Goal: Task Accomplishment & Management: Manage account settings

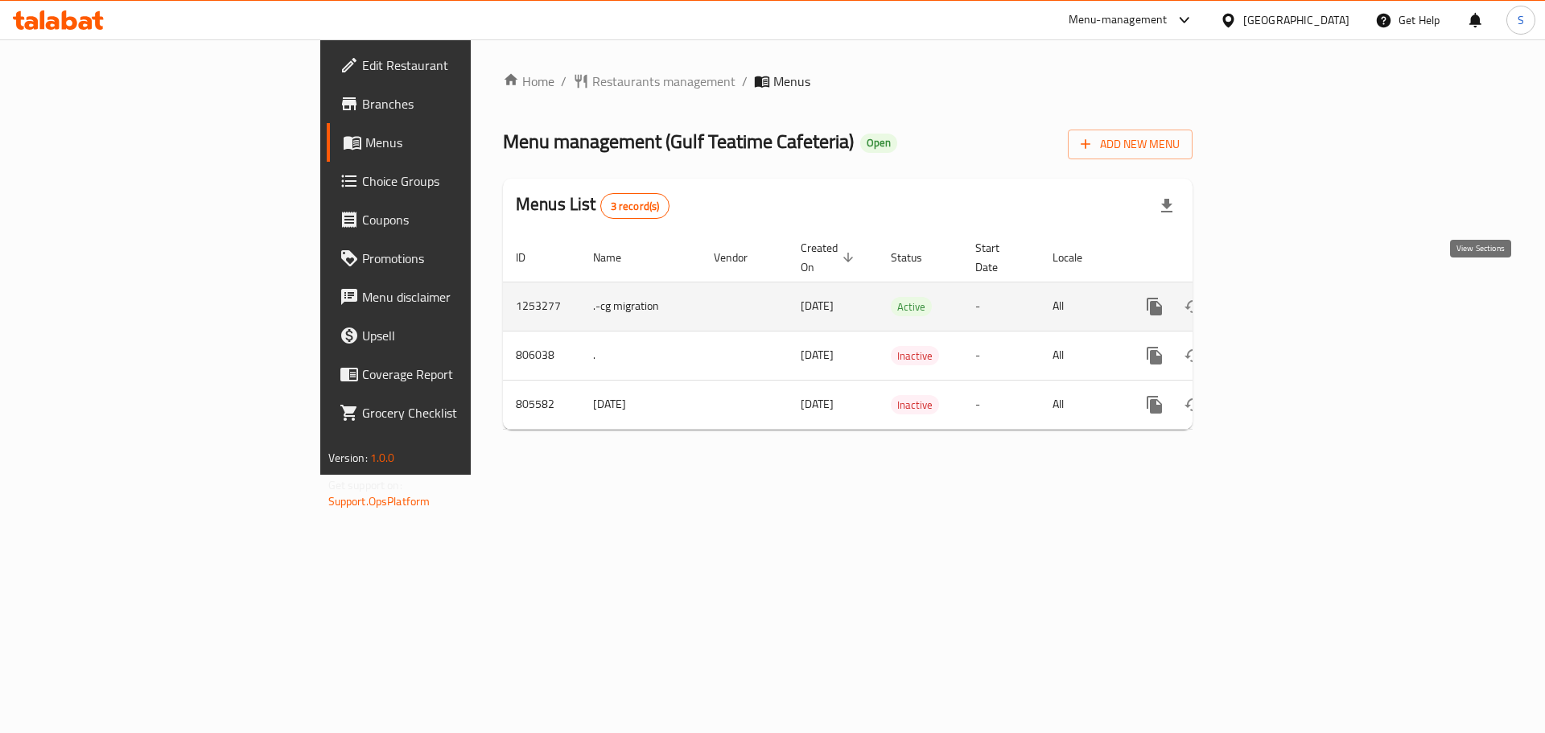
click at [1290, 298] on link "enhanced table" at bounding box center [1270, 306] width 39 height 39
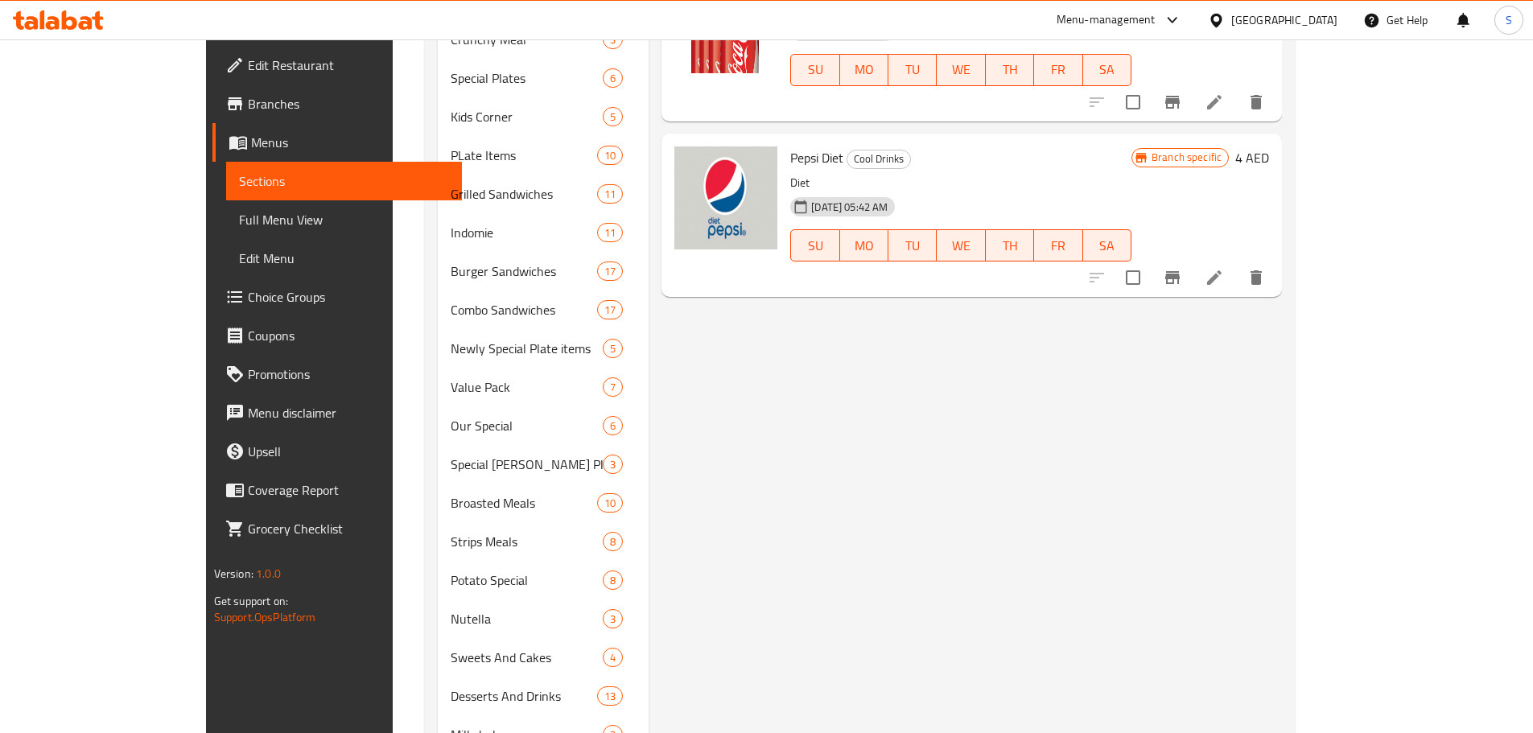
scroll to position [965, 0]
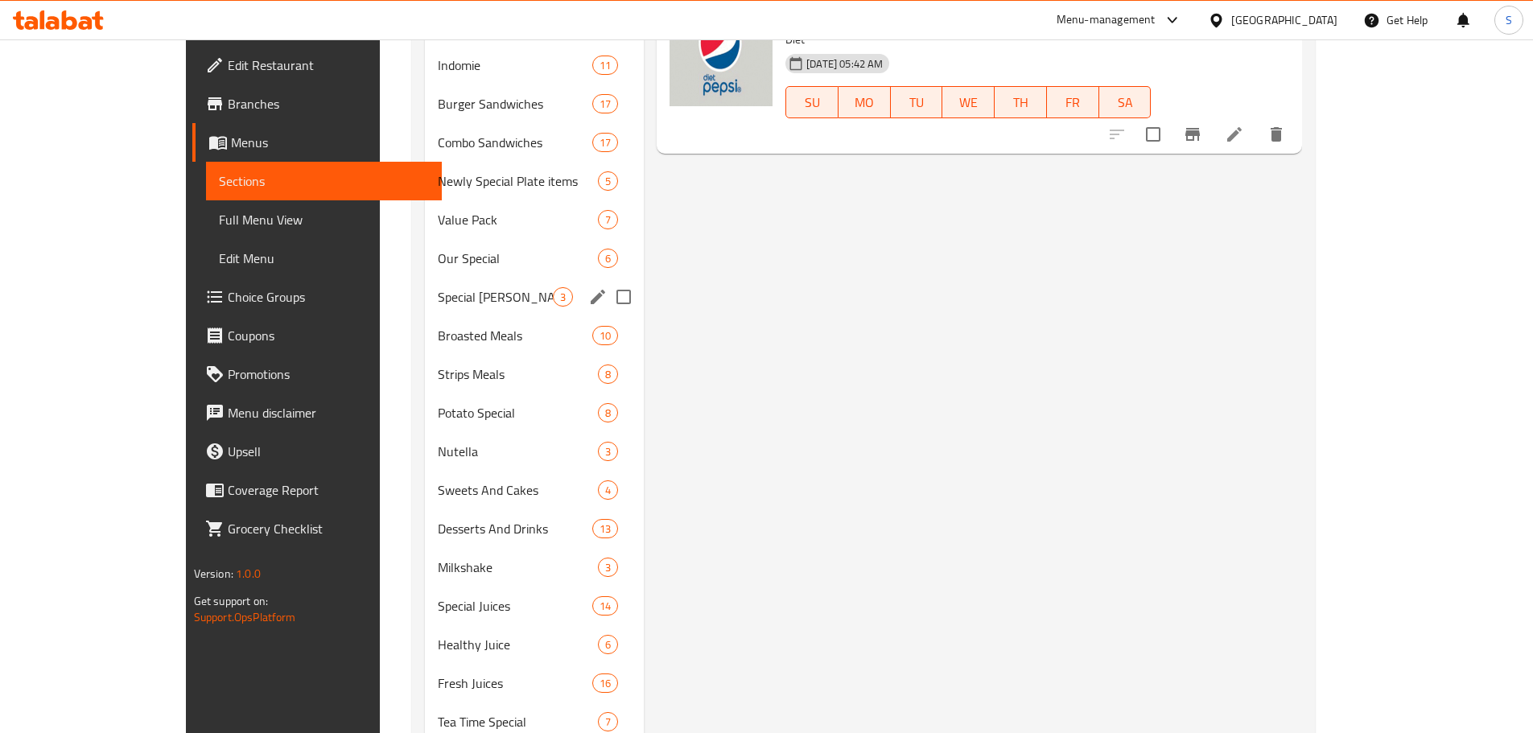
click at [438, 290] on span "Special [PERSON_NAME] Plus" at bounding box center [495, 296] width 115 height 19
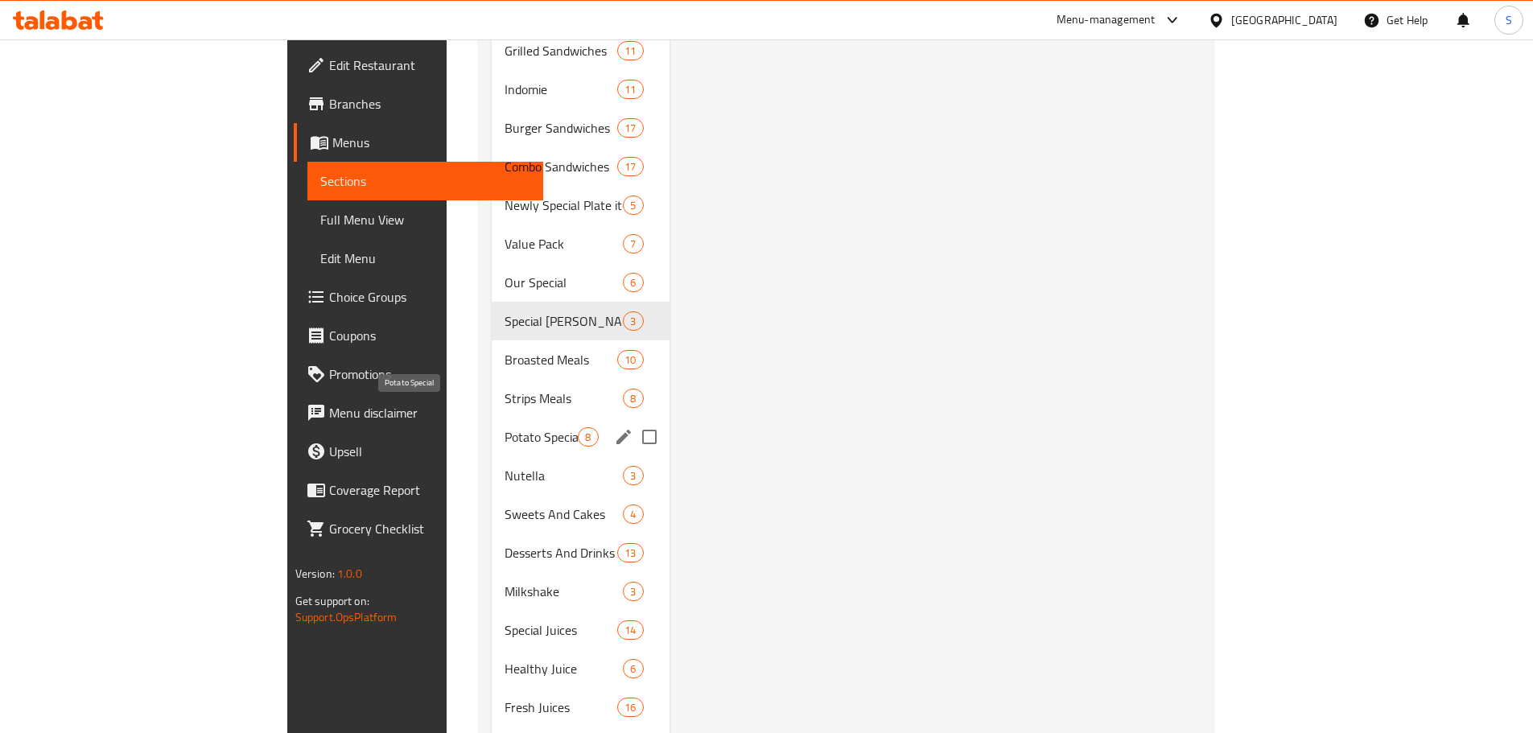
click at [504, 427] on span "Potato Special" at bounding box center [540, 436] width 73 height 19
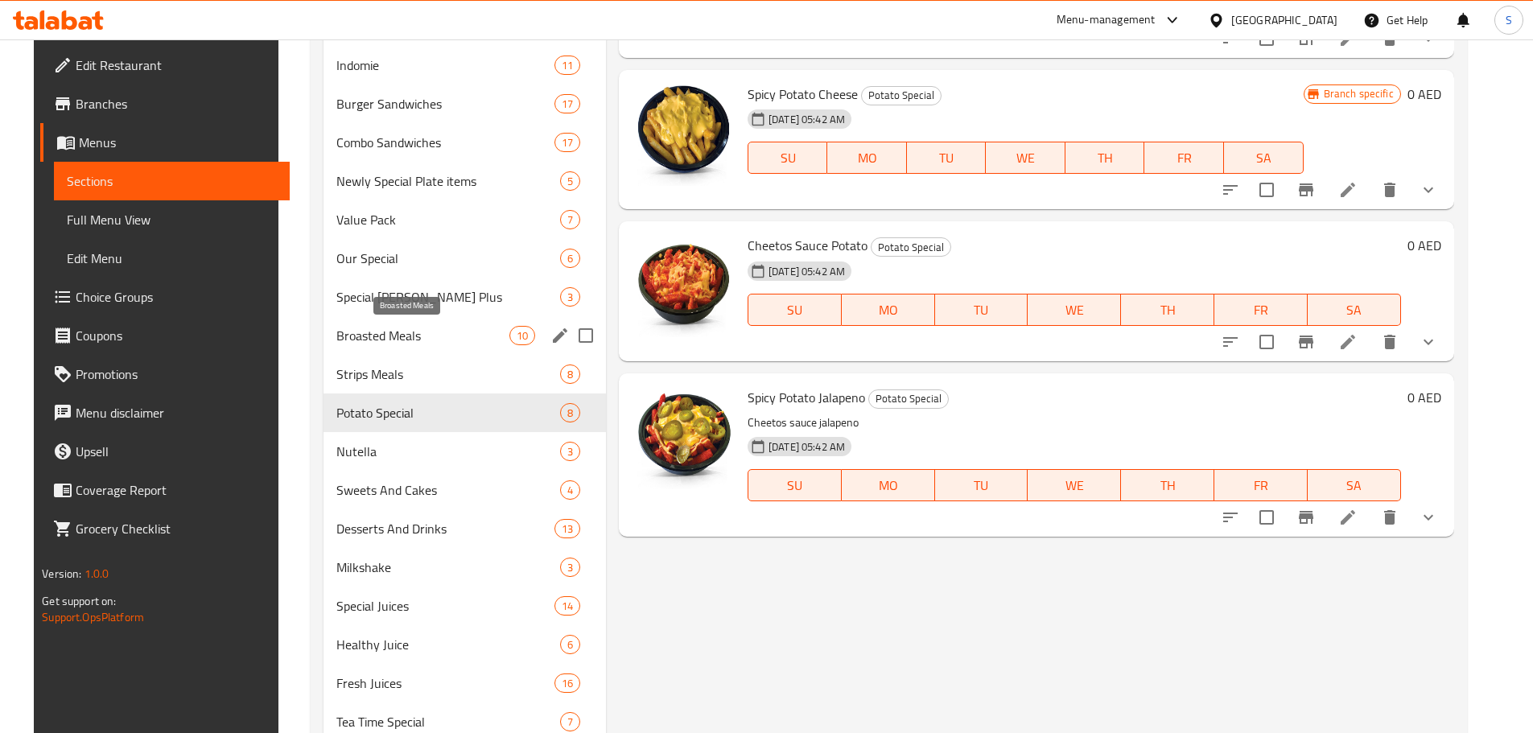
scroll to position [1064, 0]
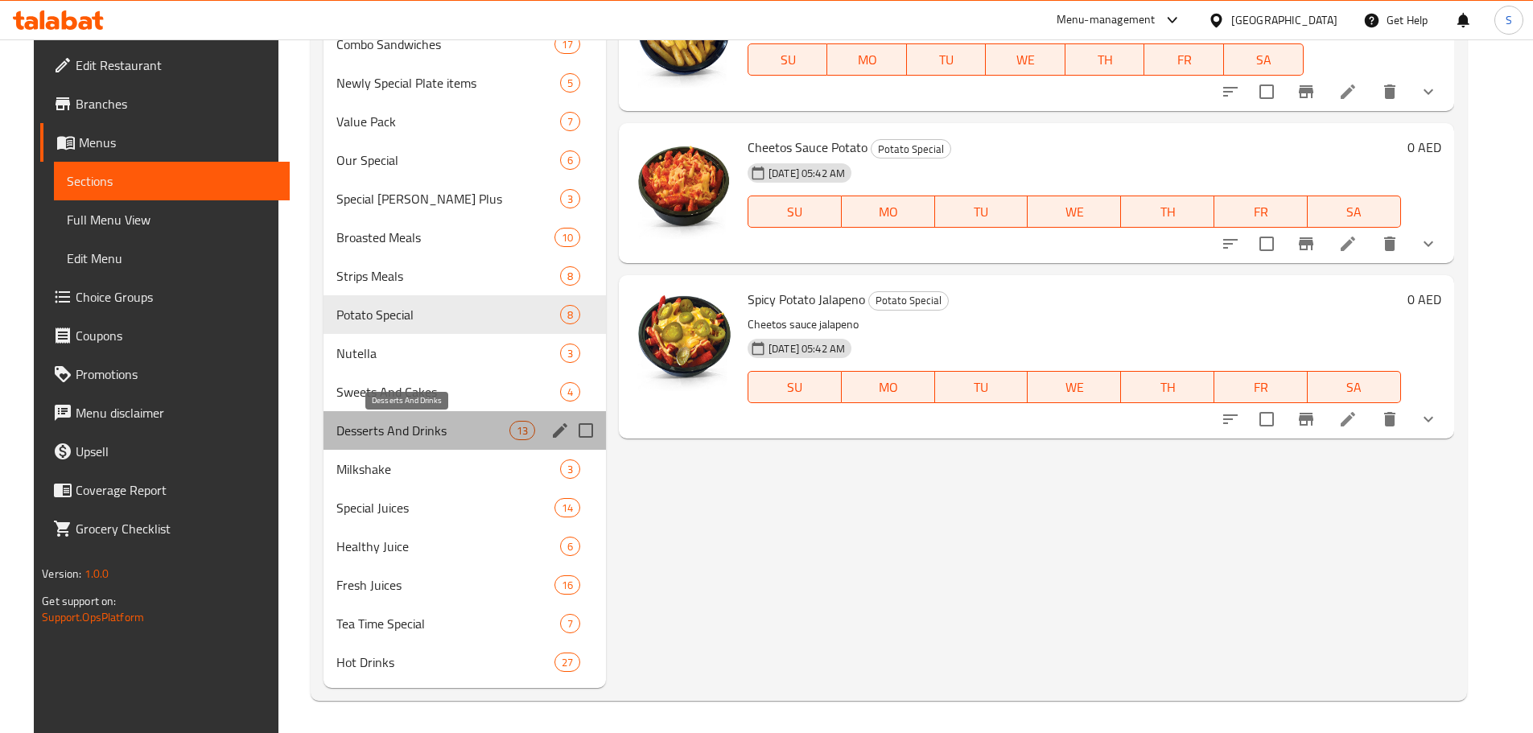
click at [385, 421] on span "Desserts And Drinks" at bounding box center [422, 430] width 173 height 19
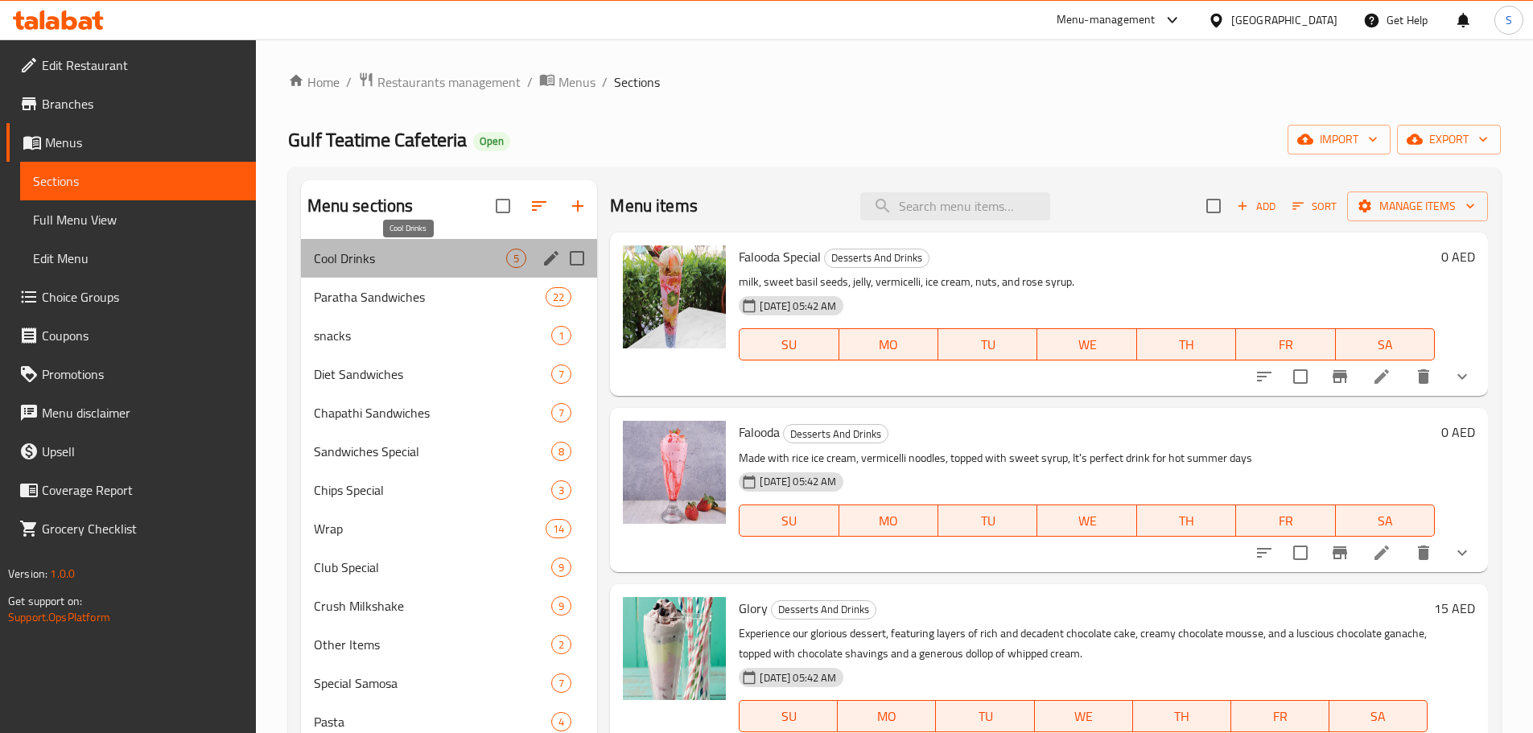
click at [350, 253] on span "Cool Drinks" at bounding box center [410, 258] width 193 height 19
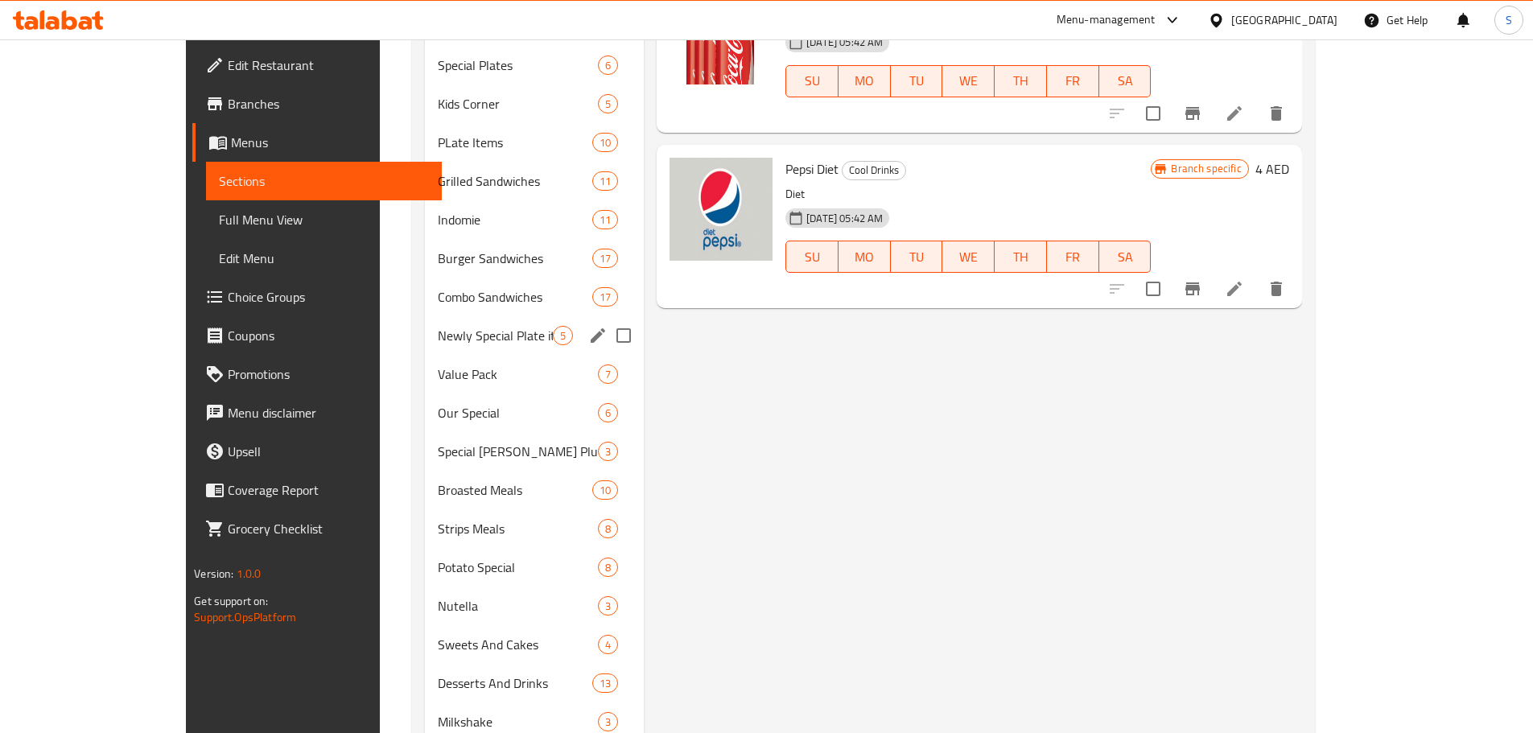
scroll to position [661, 0]
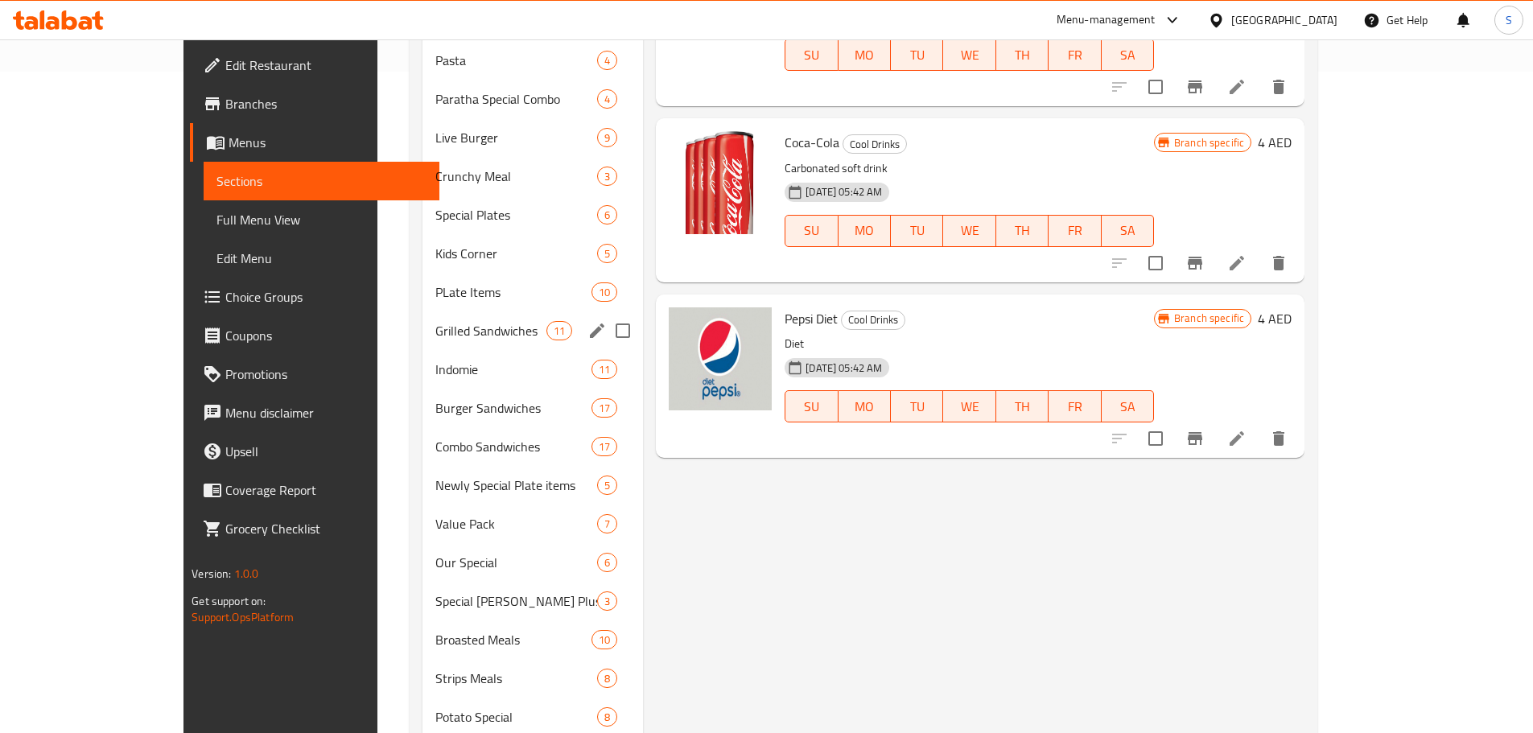
click at [422, 306] on div "PLate Items 10" at bounding box center [532, 292] width 220 height 39
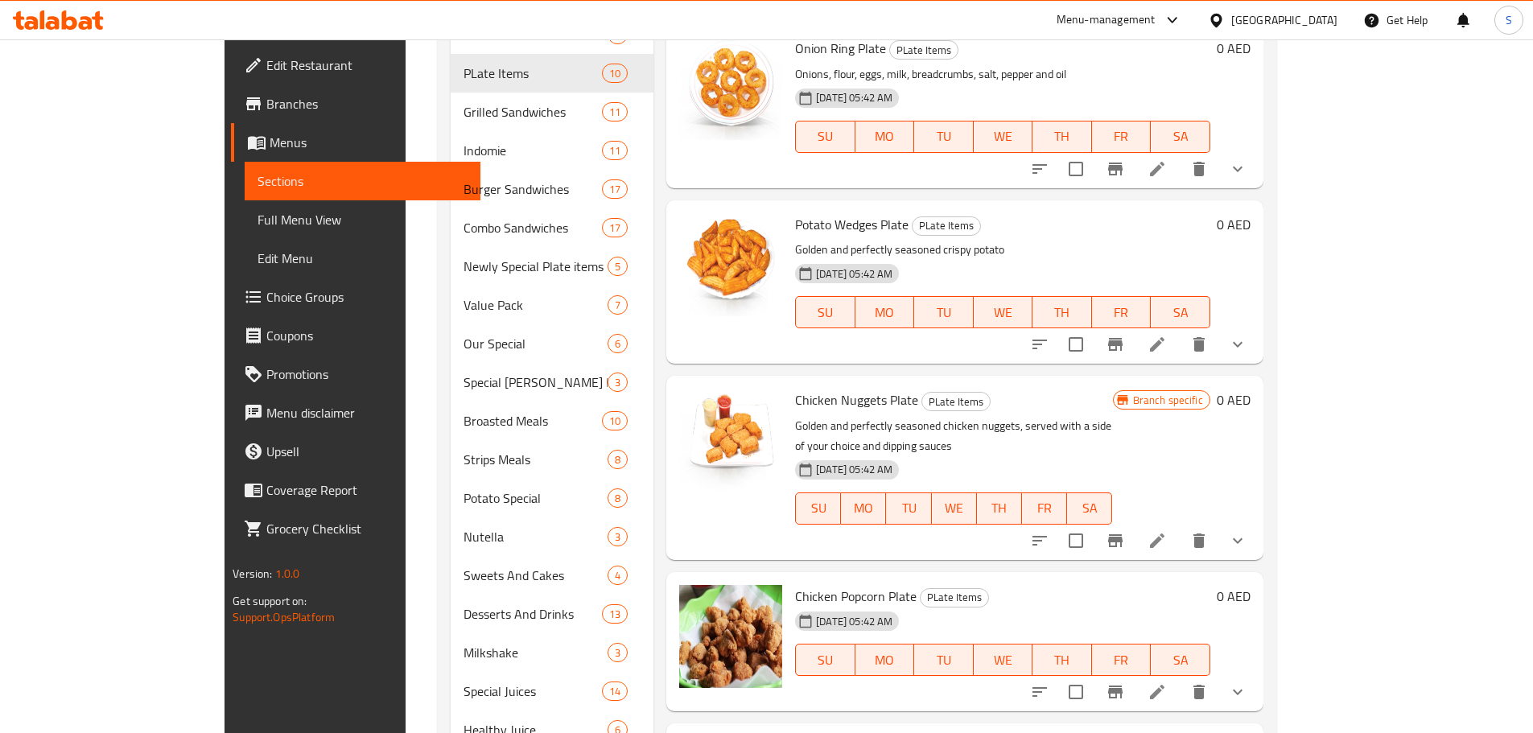
scroll to position [1064, 0]
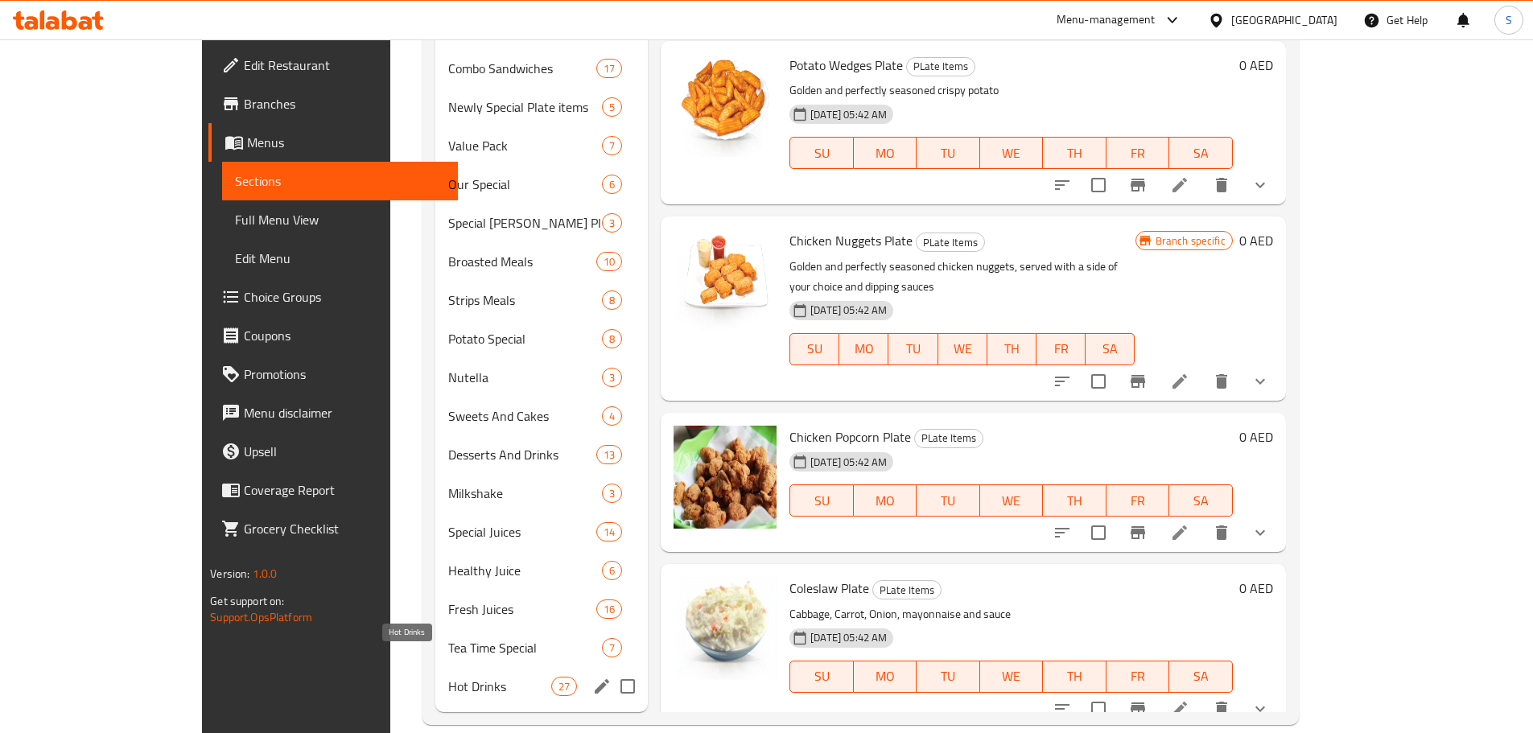
click at [448, 677] on span "Hot Drinks" at bounding box center [499, 686] width 103 height 19
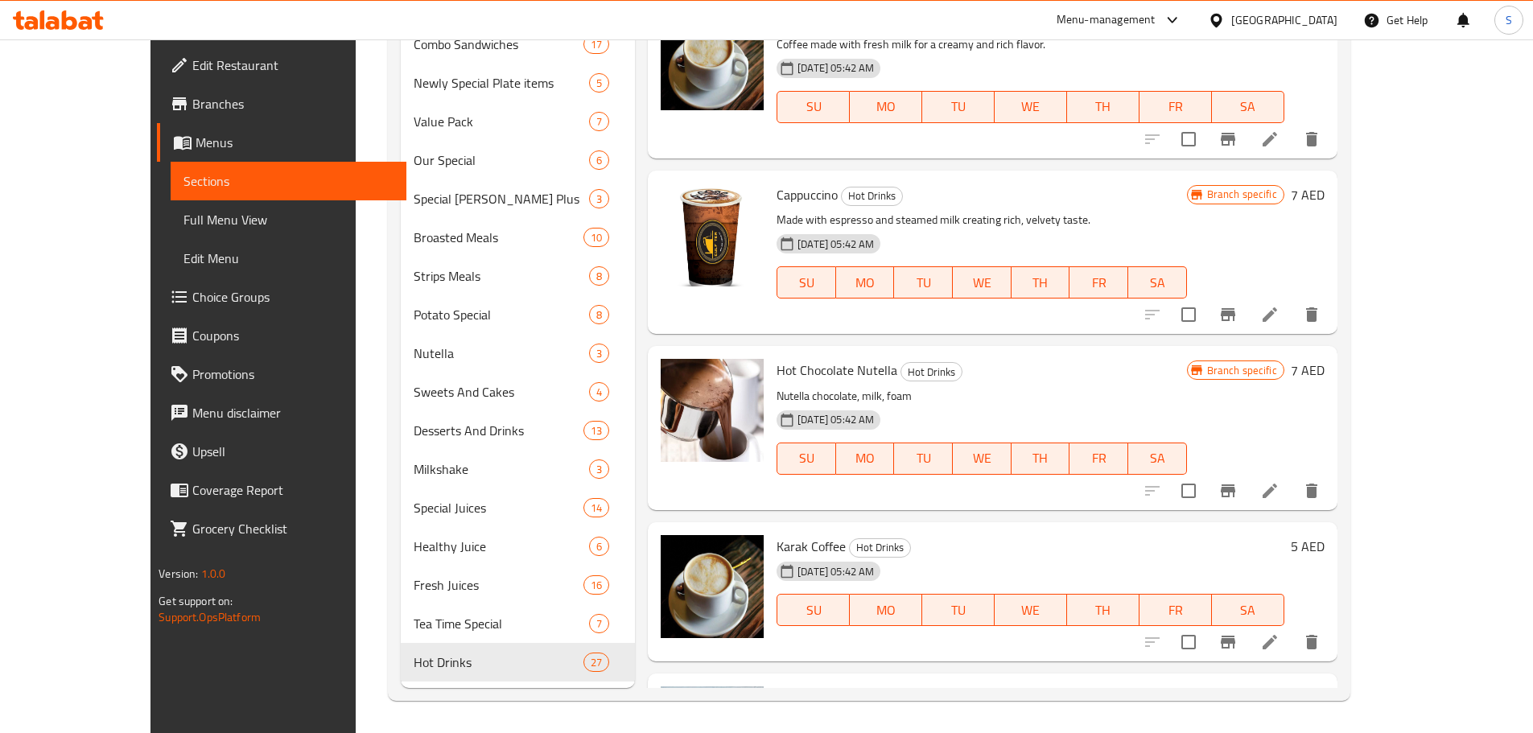
scroll to position [2994, 0]
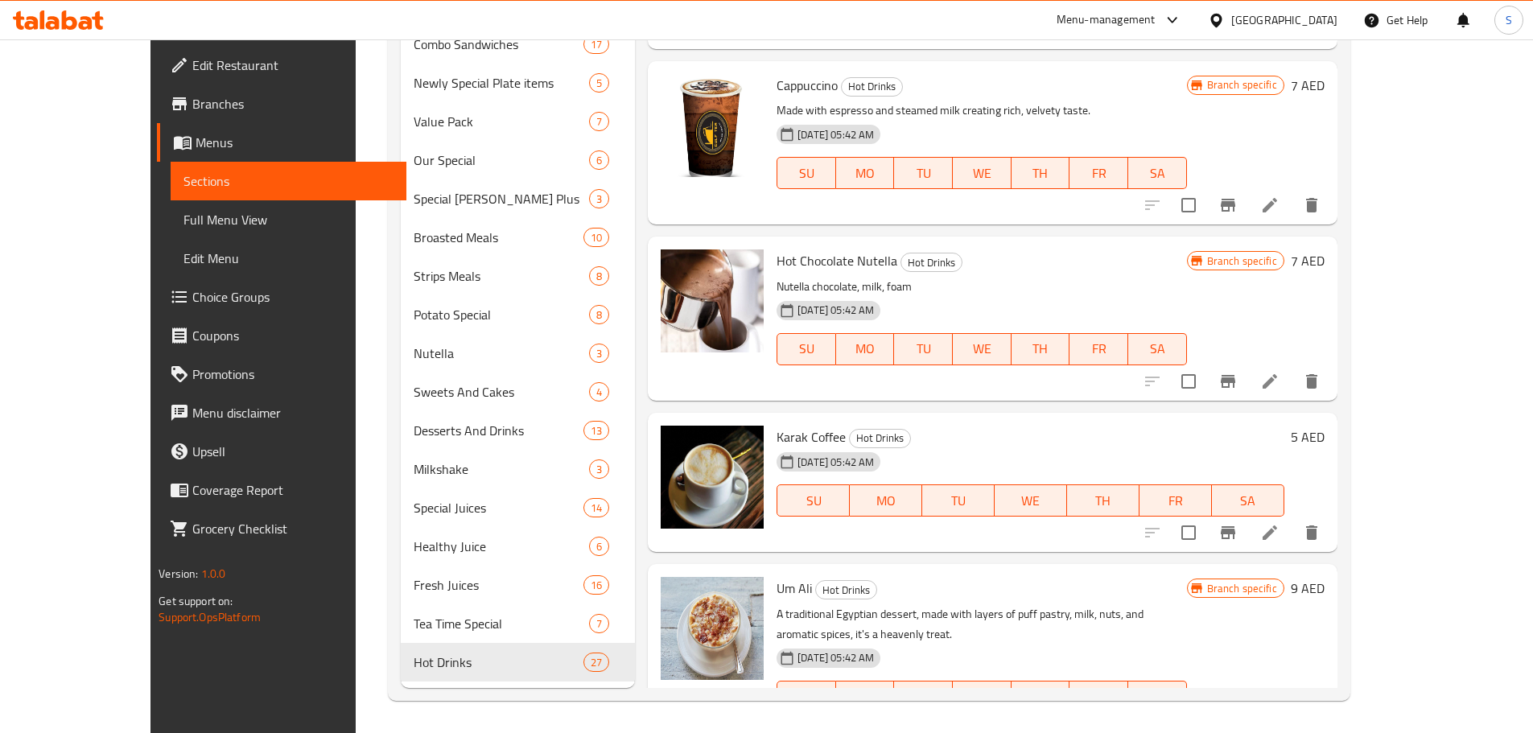
click at [56, 27] on icon at bounding box center [53, 23] width 14 height 14
